Goal: Task Accomplishment & Management: Use online tool/utility

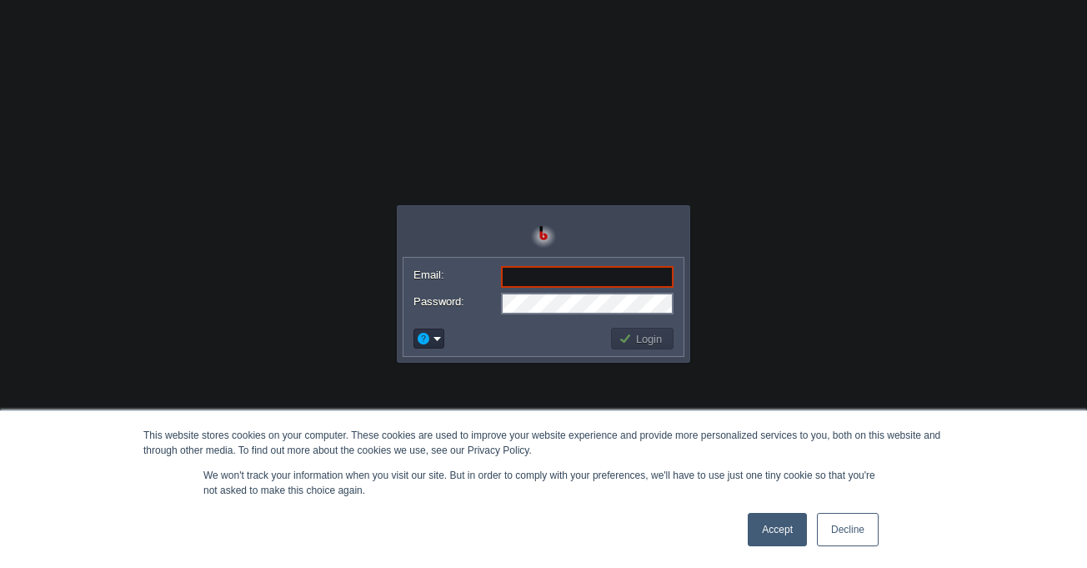
click at [856, 525] on link "Decline" at bounding box center [848, 529] width 62 height 33
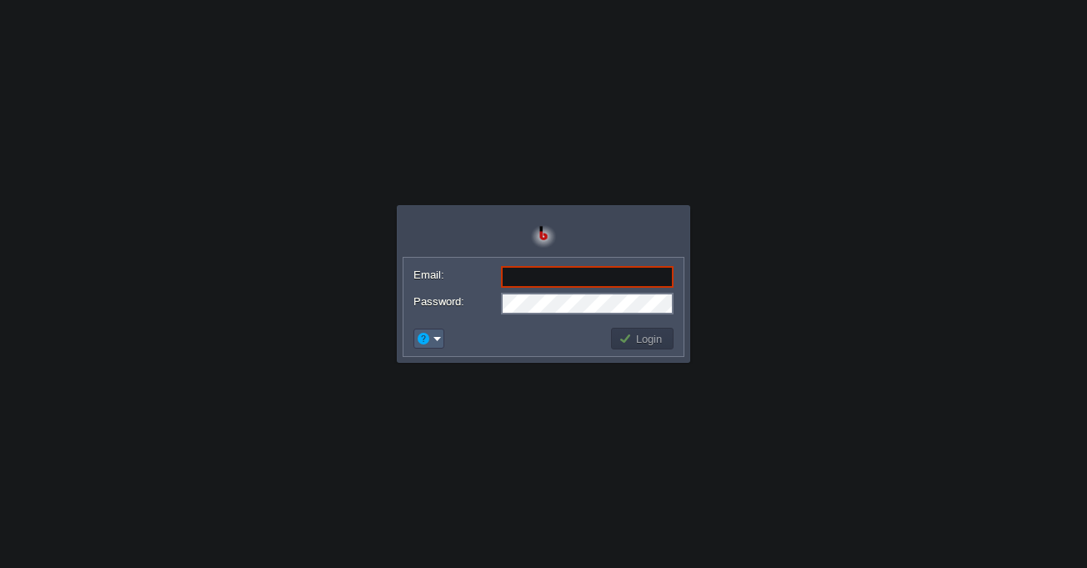
click at [431, 340] on em at bounding box center [429, 338] width 26 height 15
click at [575, 279] on input "Email:" at bounding box center [587, 277] width 173 height 22
type input "[EMAIL_ADDRESS][DOMAIN_NAME]"
click at [617, 339] on td "Login" at bounding box center [642, 339] width 63 height 22
